Goal: Task Accomplishment & Management: Complete application form

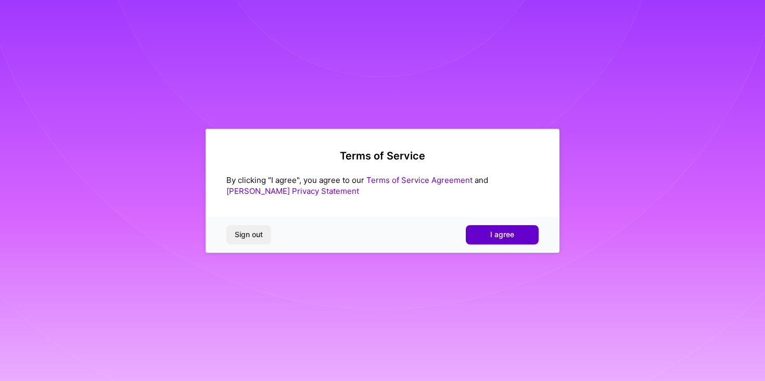
click at [520, 234] on button "I agree" at bounding box center [502, 234] width 73 height 19
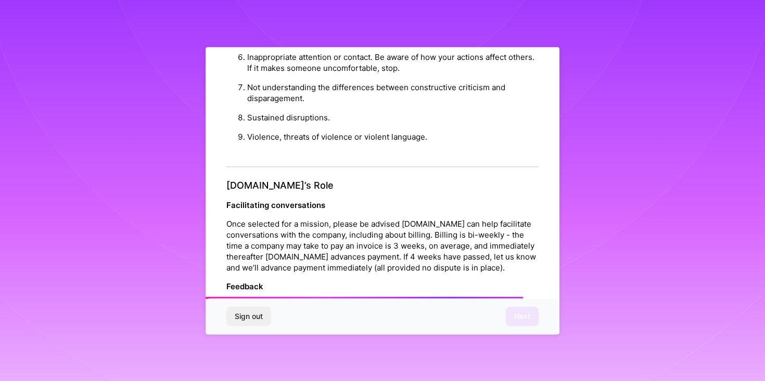
scroll to position [1145, 0]
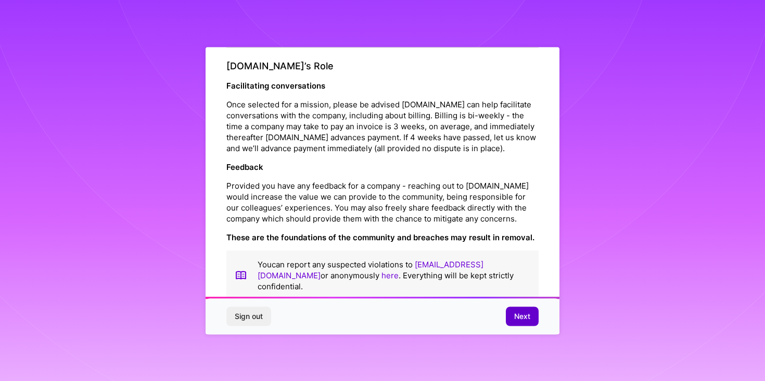
click at [515, 315] on span "Next" at bounding box center [522, 316] width 16 height 10
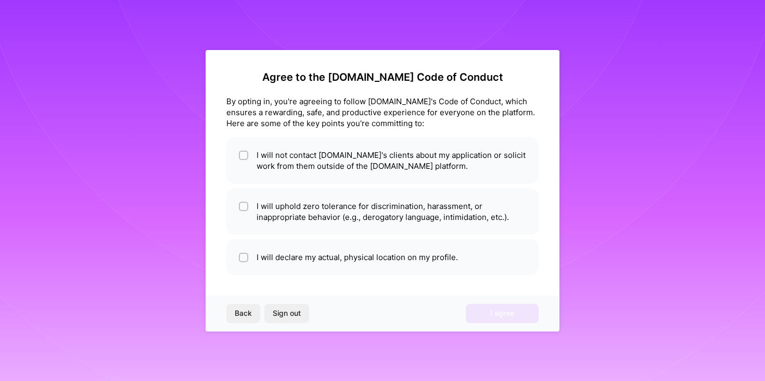
scroll to position [0, 0]
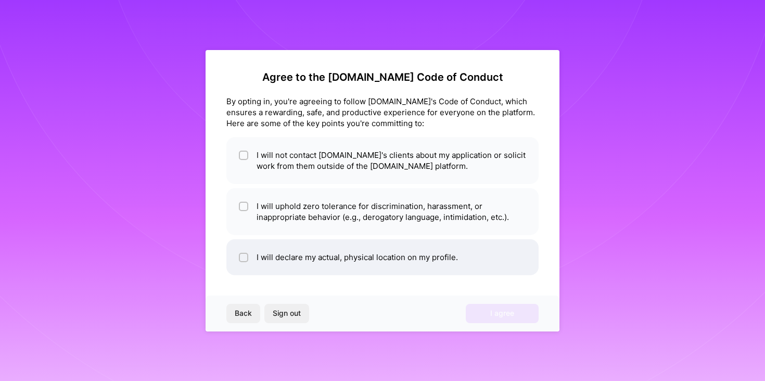
click at [328, 246] on li "I will declare my actual, physical location on my profile." at bounding box center [382, 257] width 312 height 36
checkbox input "true"
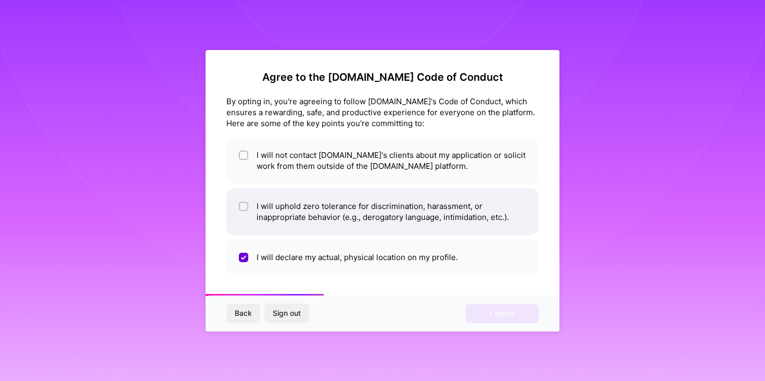
click at [312, 199] on li "I will uphold zero tolerance for discrimination, harassment, or inappropriate b…" at bounding box center [382, 211] width 312 height 47
checkbox input "true"
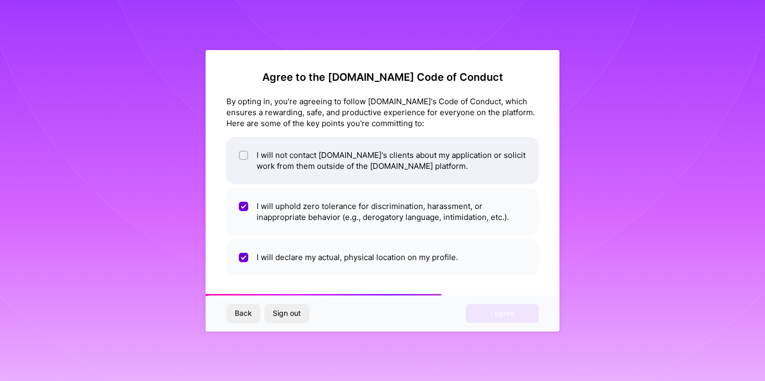
click at [309, 137] on li "I will not contact A.Team's clients about my application or solicit work from t…" at bounding box center [382, 160] width 312 height 47
checkbox input "true"
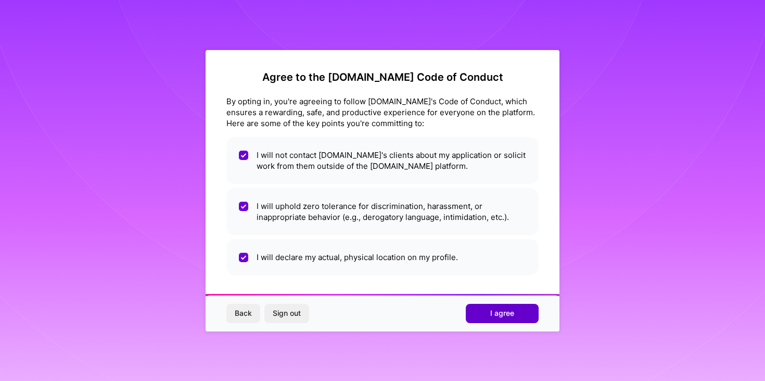
click at [530, 319] on button "I agree" at bounding box center [502, 313] width 73 height 19
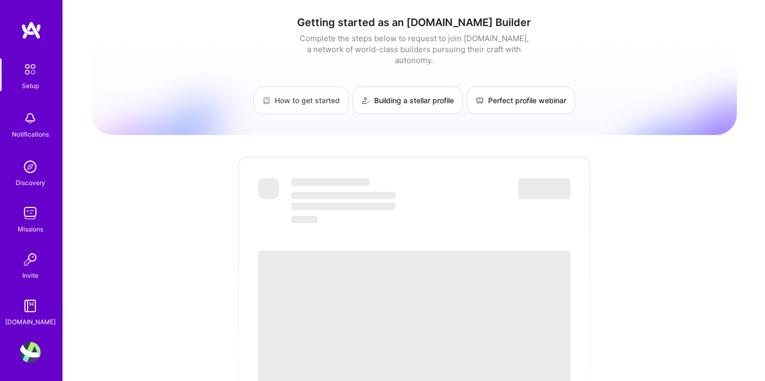
click at [319, 90] on link "How to get started" at bounding box center [301, 100] width 95 height 28
click at [26, 339] on img at bounding box center [30, 349] width 21 height 21
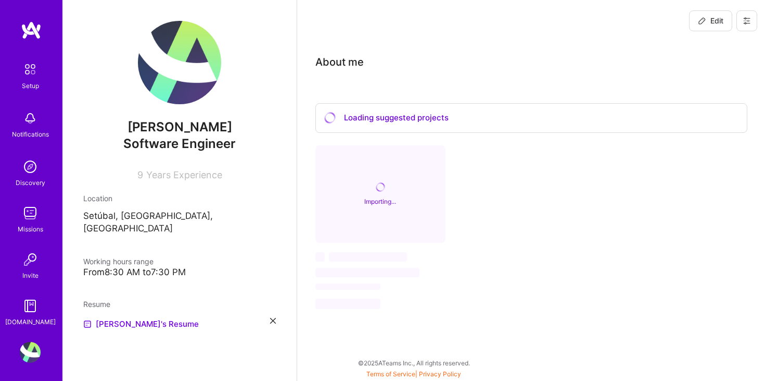
click at [30, 203] on img at bounding box center [30, 213] width 21 height 21
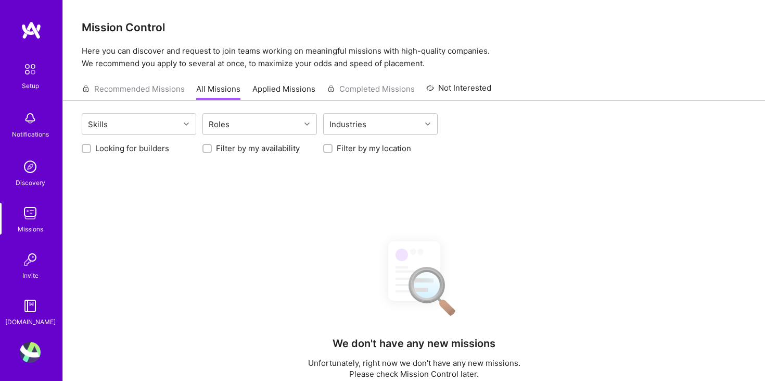
click at [31, 161] on img at bounding box center [30, 166] width 21 height 21
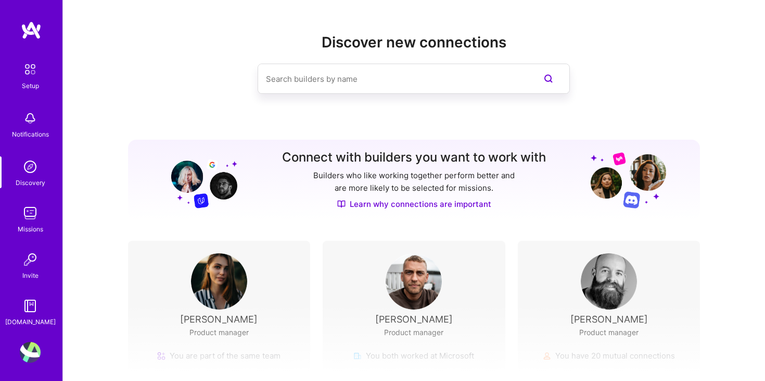
click at [32, 217] on img at bounding box center [30, 213] width 21 height 21
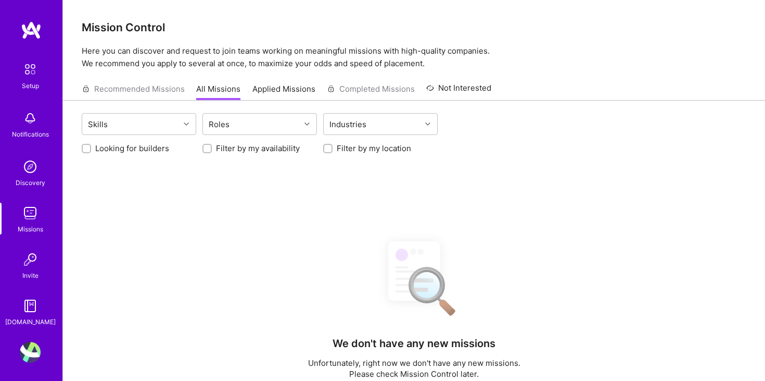
click at [28, 79] on img at bounding box center [30, 69] width 22 height 22
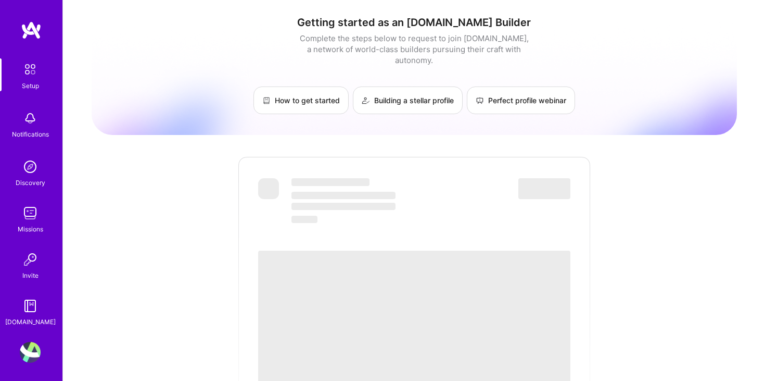
click at [24, 24] on img at bounding box center [31, 30] width 21 height 19
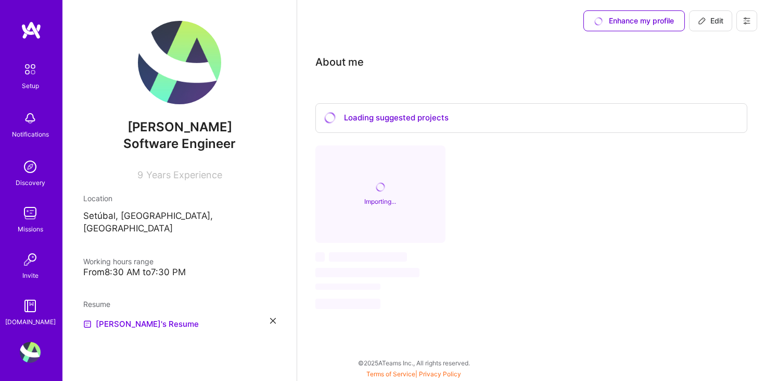
click at [748, 23] on icon at bounding box center [747, 21] width 6 height 6
click at [710, 21] on span "Edit" at bounding box center [711, 21] width 26 height 10
select select "US"
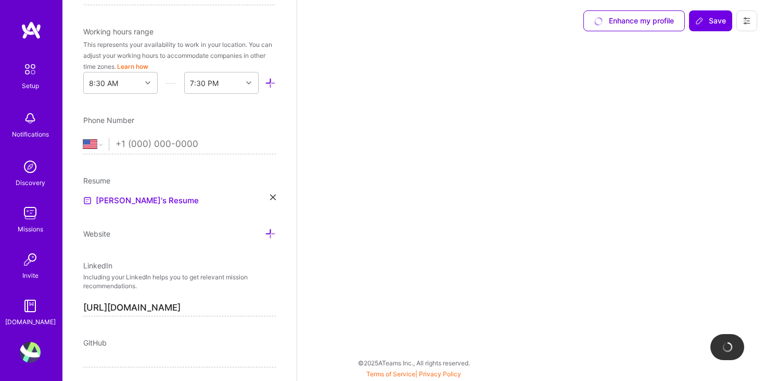
scroll to position [0, 0]
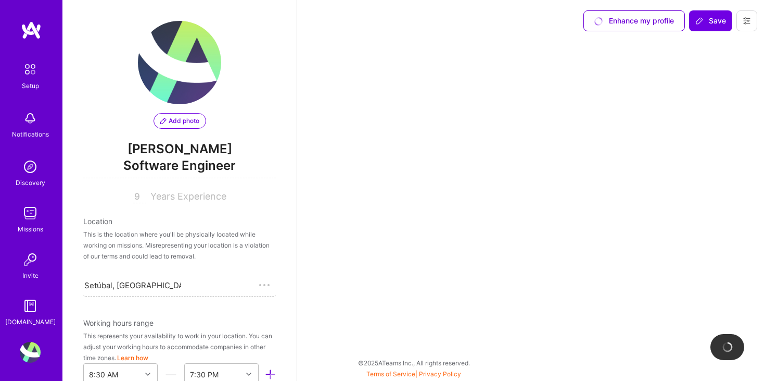
click at [32, 351] on img at bounding box center [30, 352] width 21 height 21
click at [19, 80] on img at bounding box center [30, 69] width 22 height 22
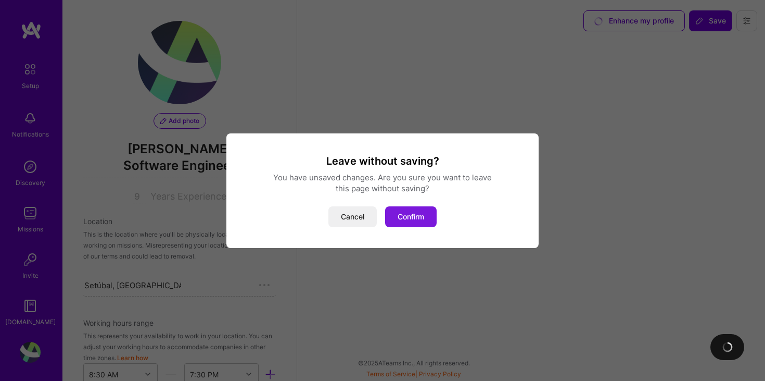
click at [424, 222] on button "Confirm" at bounding box center [411, 216] width 52 height 21
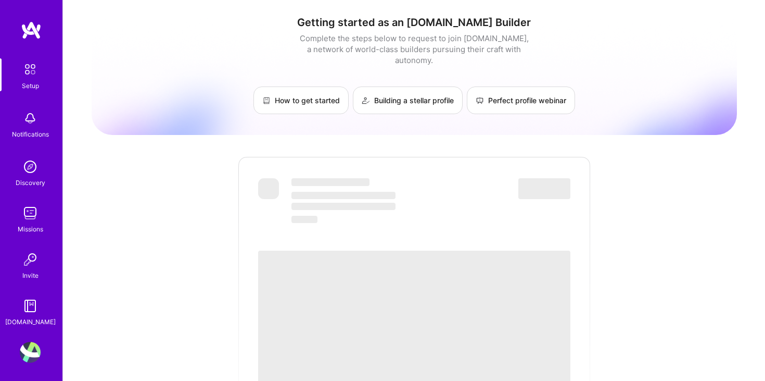
click at [21, 253] on img at bounding box center [30, 259] width 21 height 21
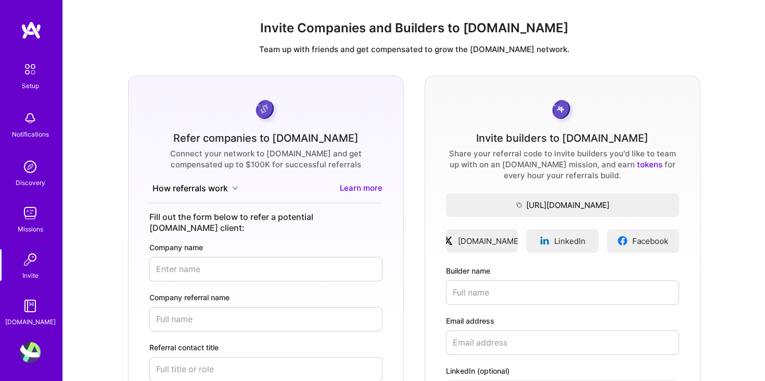
click at [30, 307] on img at bounding box center [30, 305] width 21 height 21
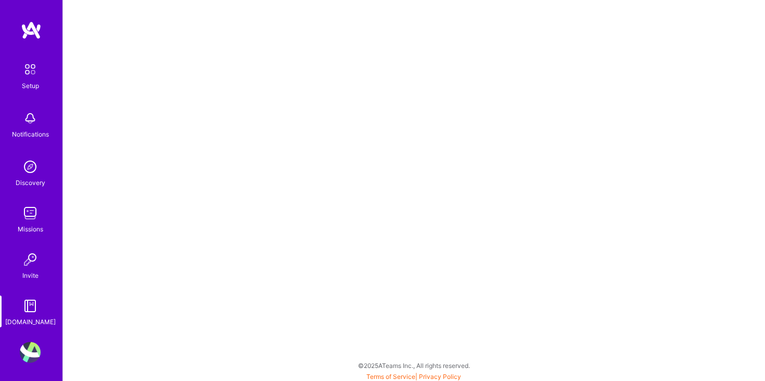
scroll to position [3, 0]
click at [26, 337] on div "Setup Notifications Discovery Missions Invite A.Guide Profile" at bounding box center [31, 190] width 62 height 381
click at [27, 351] on img at bounding box center [30, 349] width 21 height 21
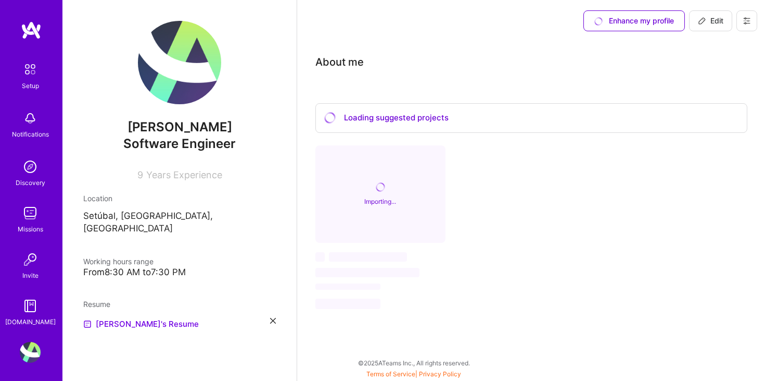
click at [26, 67] on img at bounding box center [30, 69] width 22 height 22
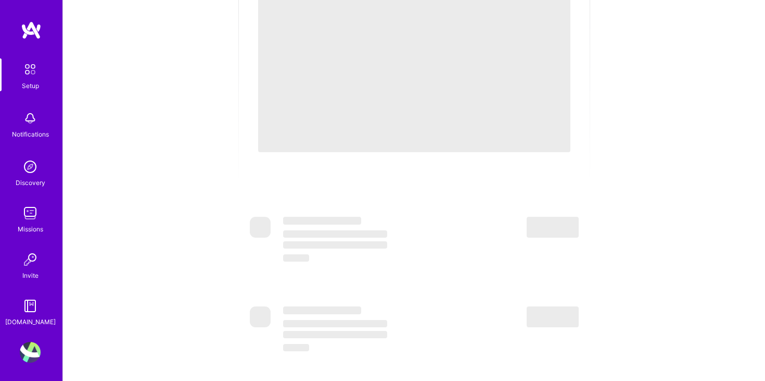
scroll to position [367, 0]
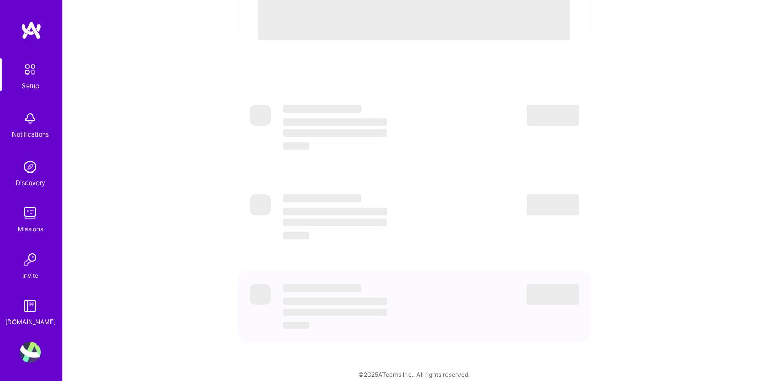
click at [27, 356] on img at bounding box center [30, 352] width 21 height 21
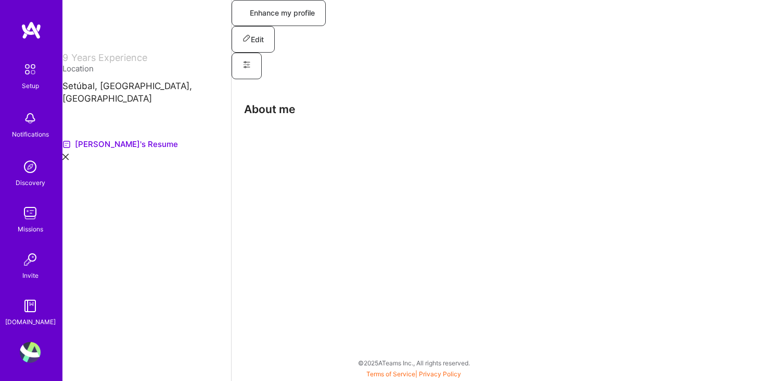
click at [25, 304] on img at bounding box center [30, 305] width 21 height 21
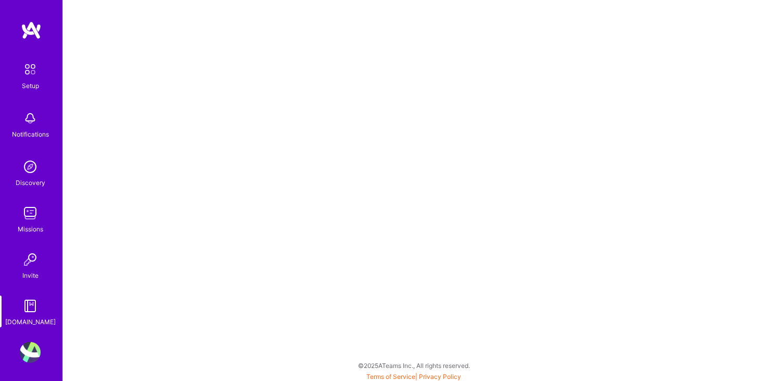
click at [27, 256] on img at bounding box center [30, 259] width 21 height 21
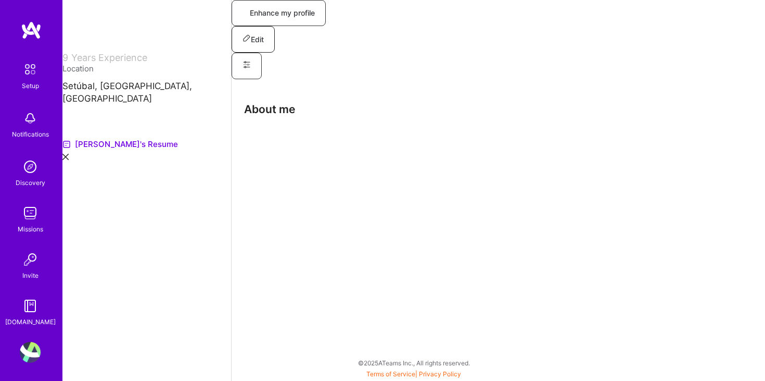
click at [232, 45] on button "Edit" at bounding box center [253, 39] width 43 height 27
select select "US"
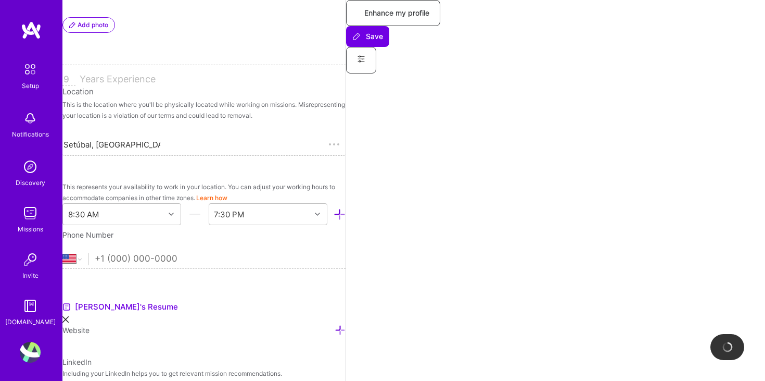
click at [43, 225] on div "Missions" at bounding box center [31, 228] width 26 height 11
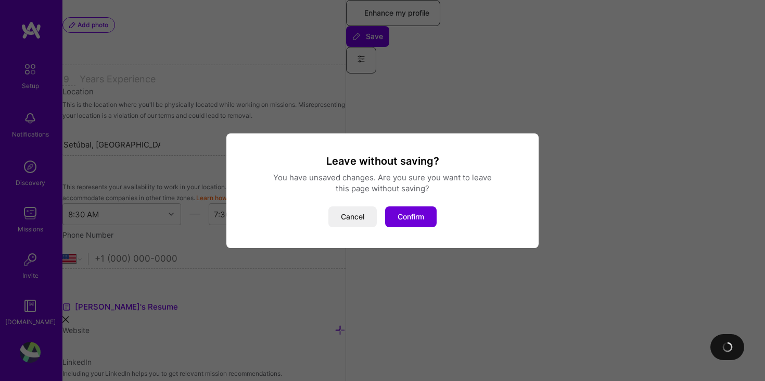
click at [402, 227] on div "Leave without saving? You have unsaved changes. Are you sure you want to leave …" at bounding box center [382, 190] width 312 height 115
click at [410, 219] on button "Confirm" at bounding box center [411, 216] width 52 height 21
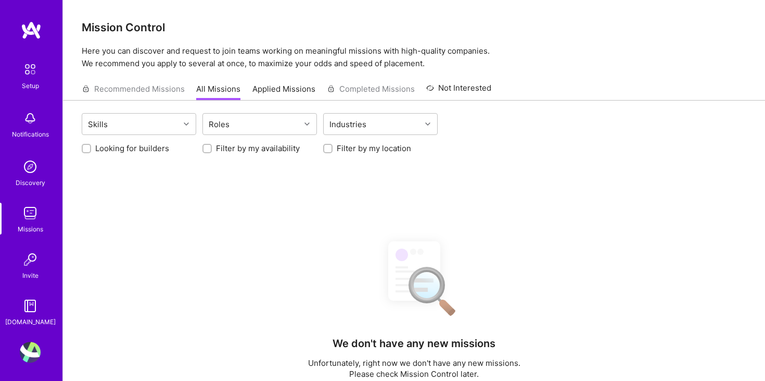
click at [29, 127] on img at bounding box center [30, 118] width 21 height 21
click at [34, 96] on div "Setup Notifications Discovery Missions Invite A.Guide" at bounding box center [31, 192] width 62 height 269
click at [34, 74] on img at bounding box center [30, 69] width 22 height 22
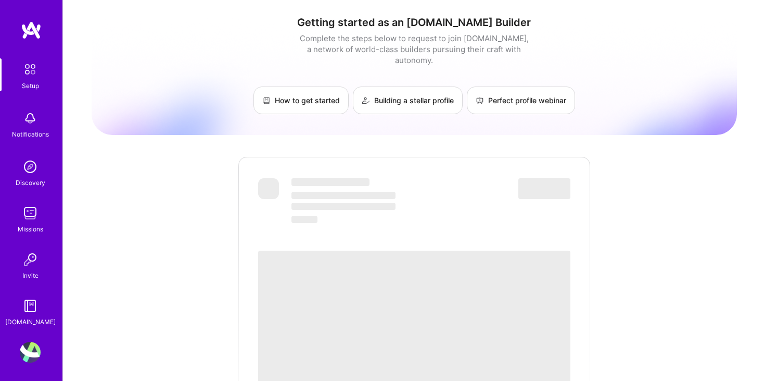
click at [352, 142] on div "Getting started as an A.Team Builder Complete the steps below to request to joi…" at bounding box center [415, 379] width 646 height 743
click at [34, 35] on img at bounding box center [31, 30] width 21 height 19
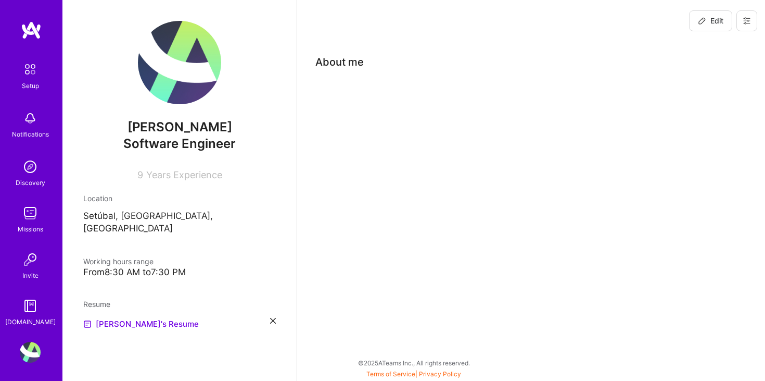
click at [34, 65] on img at bounding box center [30, 69] width 22 height 22
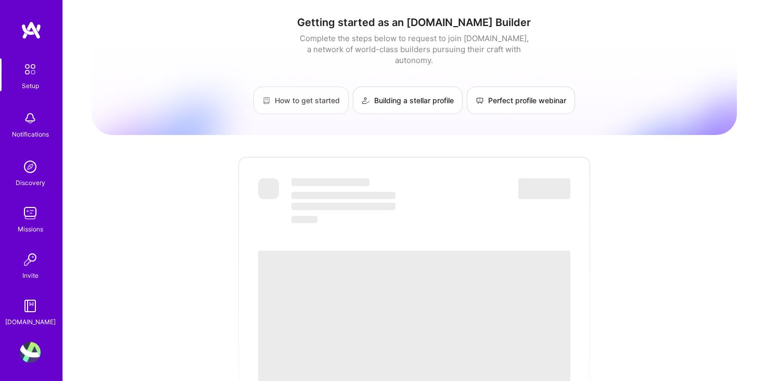
click at [287, 91] on link "How to get started" at bounding box center [301, 100] width 95 height 28
click at [413, 92] on link "Building a stellar profile" at bounding box center [408, 100] width 110 height 28
